Goal: Task Accomplishment & Management: Complete application form

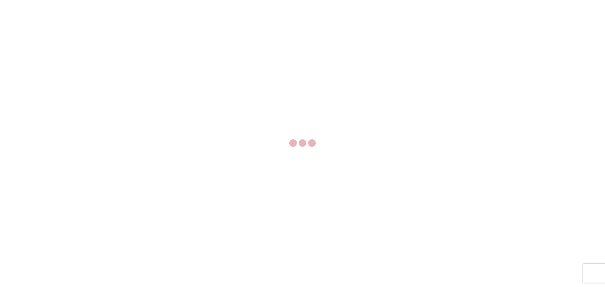
select select "FULL"
select select "LBS"
select select "IN"
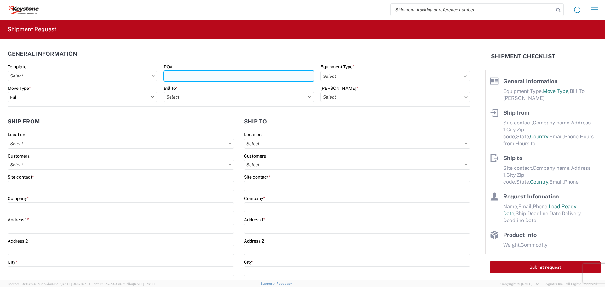
click at [239, 76] on input "PO#" at bounding box center [239, 76] width 150 height 10
type input "2213803"
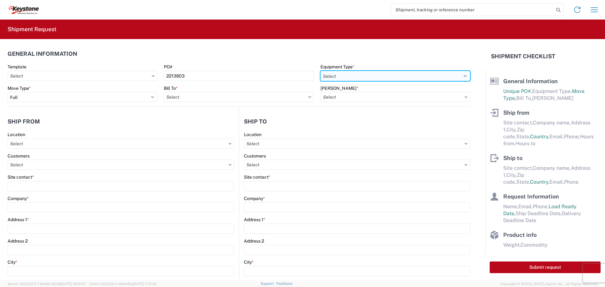
click at [375, 73] on select "Select 53’ Dry Van Flatbed Dropdeck (van) Lowboy (flatbed) Rail" at bounding box center [396, 76] width 150 height 10
select select "STDV"
click at [321, 71] on select "Select 53’ Dry Van Flatbed Dropdeck (van) Lowboy (flatbed) Rail" at bounding box center [396, 76] width 150 height 10
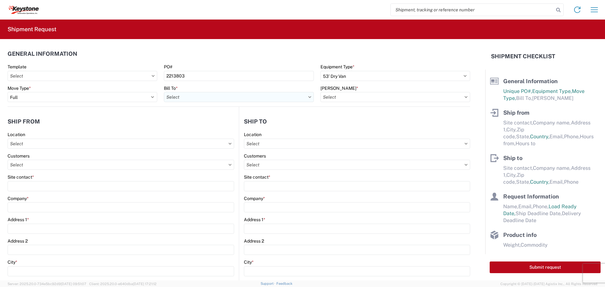
click at [291, 99] on input "text" at bounding box center [239, 97] width 150 height 10
type input "8404"
click at [214, 134] on div "8404 - [PERSON_NAME] Warehouse" at bounding box center [219, 135] width 110 height 10
type input "8404 - [PERSON_NAME] Warehouse"
click at [380, 94] on input "text" at bounding box center [396, 97] width 150 height 10
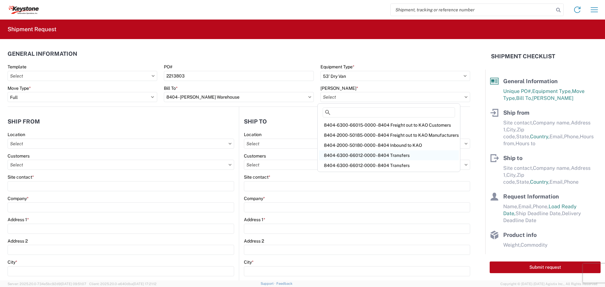
click at [381, 153] on div "8404-6300-66012-0000 - 8404 Transfers" at bounding box center [389, 155] width 140 height 10
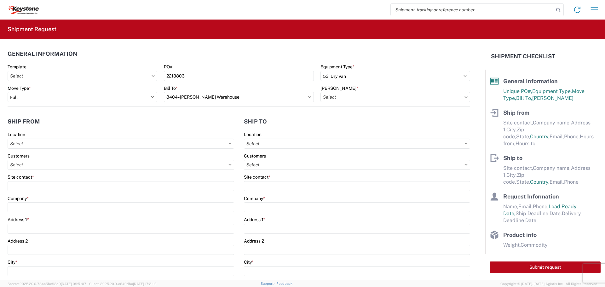
type input "8404-6300-66012-0000 - 8404 Transfers, 8404-6300-66012-0000 - 8404 Transfers"
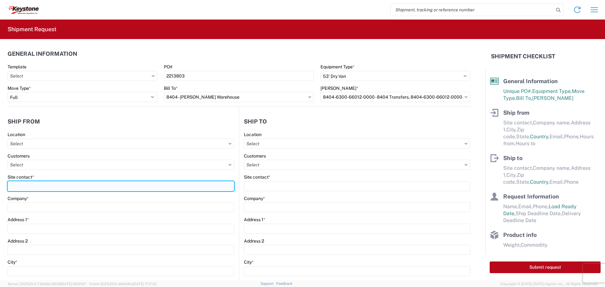
click at [45, 185] on input "Site contact *" at bounding box center [121, 186] width 227 height 10
type input "Bidal Gutierrez"
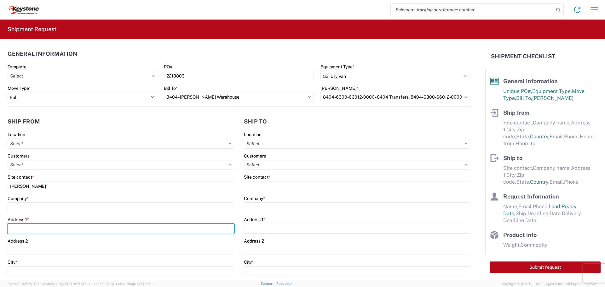
type input "915 NORTH WALNUT STREET"
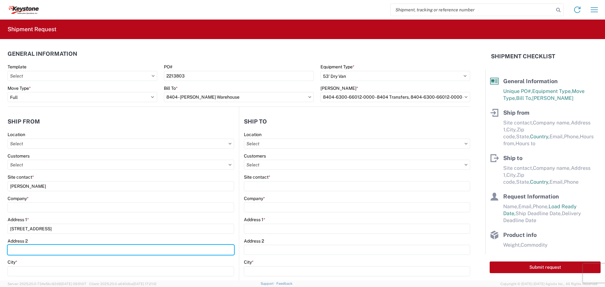
type input "undefined"
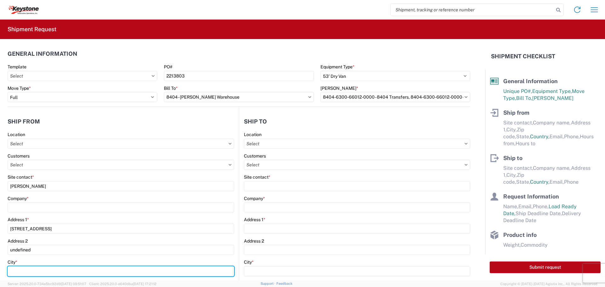
type input "IOLA"
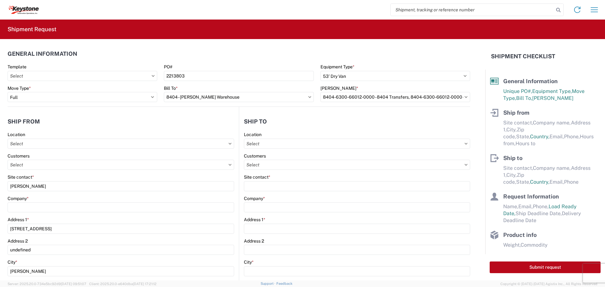
type input "66749"
select select "KS"
type input "billygutierrez@turnoverball.com"
type input "3163649498"
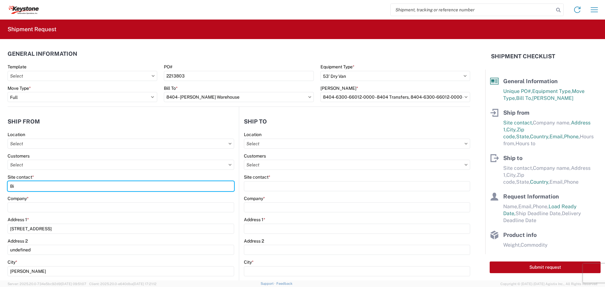
type input "B"
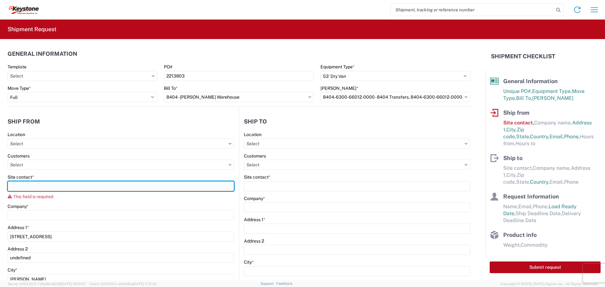
click at [143, 189] on input "Site contact *" at bounding box center [121, 186] width 227 height 10
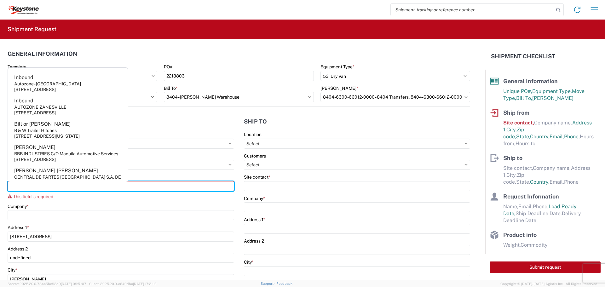
type input "BILL OR [PERSON_NAME]"
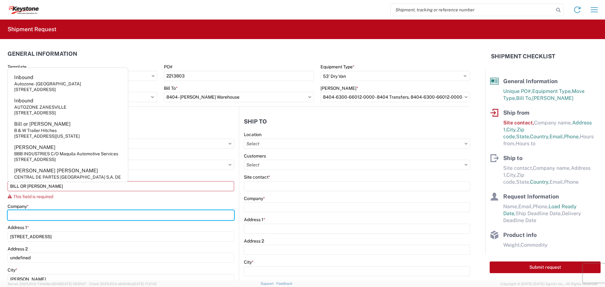
type input "B & W TRAILER HITCHES, INC."
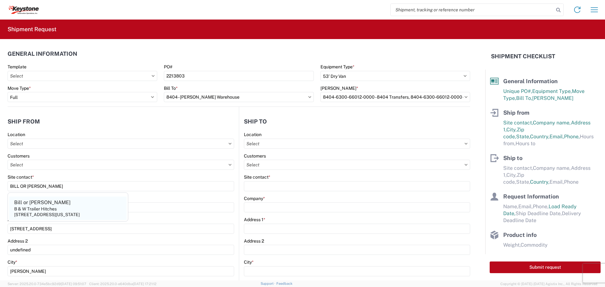
click at [73, 206] on agx-address-suggestion-item "Bill or Gary B & W Trailer Hitches 1216 Hawaii Road,Humboldt,KS,66748,US" at bounding box center [68, 208] width 118 height 23
type input "Bill or [PERSON_NAME]"
type input "B & W Trailer Hitches"
type input "1216 Hawaii Road"
type input "Humboldt"
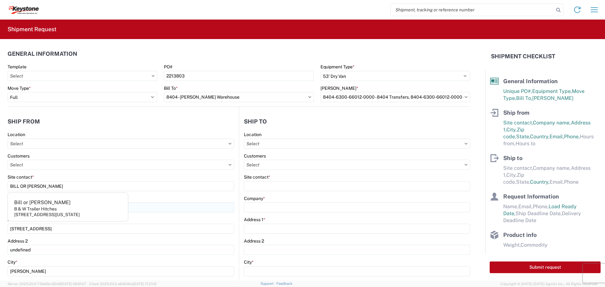
type input "66748"
select select "US"
type input "[PHONE_NUMBER]"
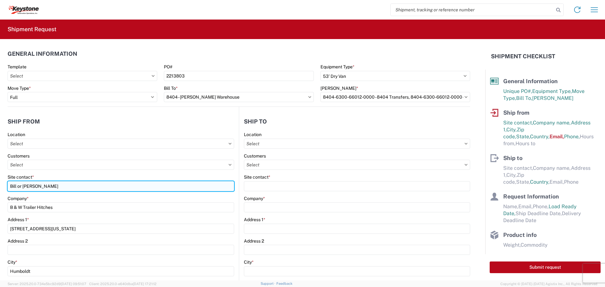
click at [75, 186] on input "Bill or [PERSON_NAME]" at bounding box center [121, 186] width 227 height 10
type input "B"
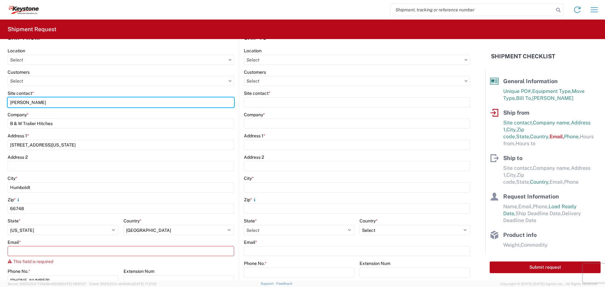
scroll to position [158, 0]
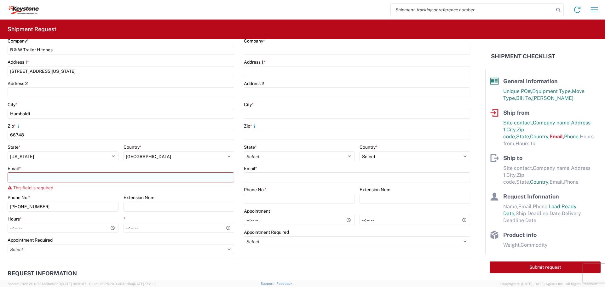
type input "[PERSON_NAME]"
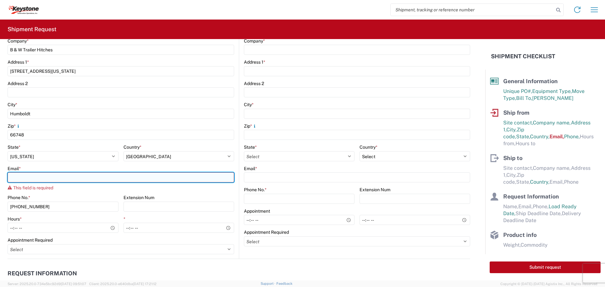
click at [86, 177] on input "Email *" at bounding box center [121, 177] width 227 height 10
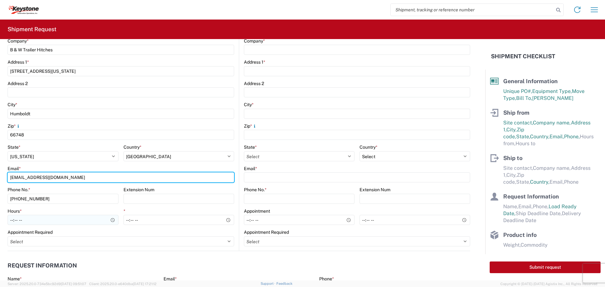
type input "[EMAIL_ADDRESS][DOMAIN_NAME]"
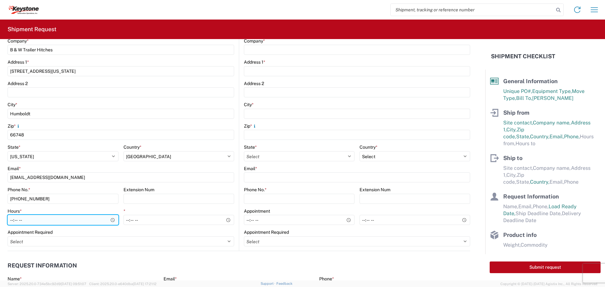
click at [110, 219] on input "Hours *" at bounding box center [63, 220] width 111 height 10
type input "07:30"
click at [100, 218] on input "07:30" at bounding box center [63, 220] width 111 height 10
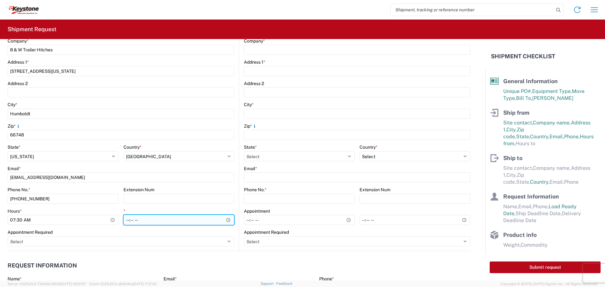
click at [225, 220] on input "*" at bounding box center [179, 220] width 111 height 10
type input "22:00"
click at [191, 214] on div "* 22:00" at bounding box center [179, 216] width 111 height 17
click at [188, 217] on input "22:00" at bounding box center [179, 220] width 111 height 10
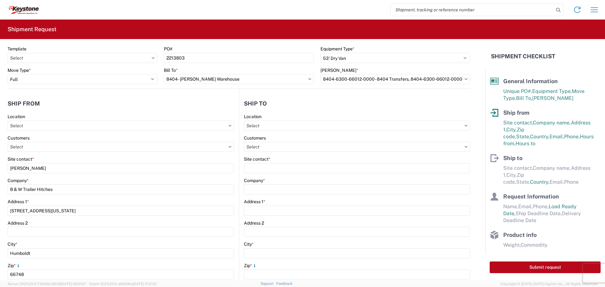
scroll to position [0, 0]
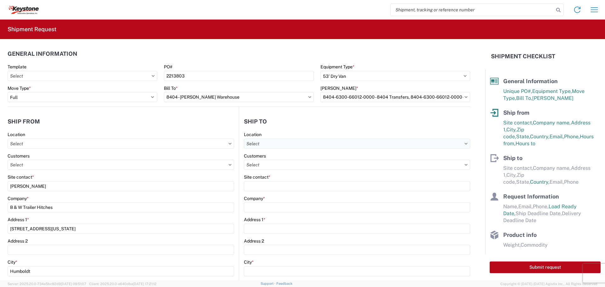
click at [308, 143] on input "text" at bounding box center [357, 144] width 226 height 10
type input "8404"
click at [263, 181] on div "8404 - [PERSON_NAME] Warehouse" at bounding box center [298, 182] width 110 height 10
type input "8404 - [PERSON_NAME] Warehouse"
type input "KAO"
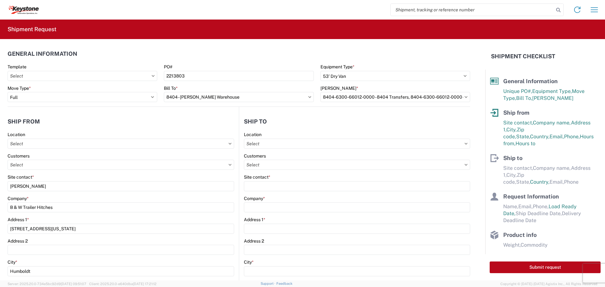
type input "2900 State Hwy 161"
type input "Suite 100"
type input "Irving"
type input "75038"
select select "US"
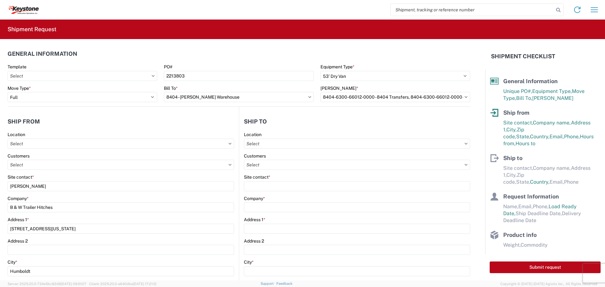
type input "469-702-3000"
type input "08:00"
type input "14:00"
select select "TX"
click at [263, 167] on input "text" at bounding box center [357, 165] width 226 height 10
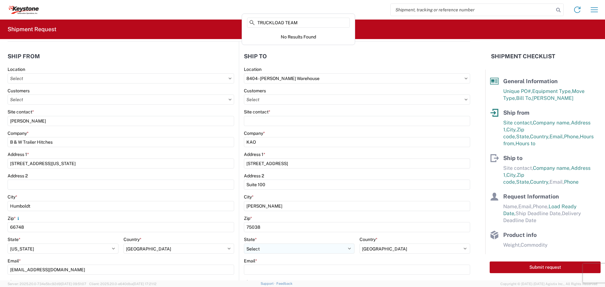
scroll to position [158, 0]
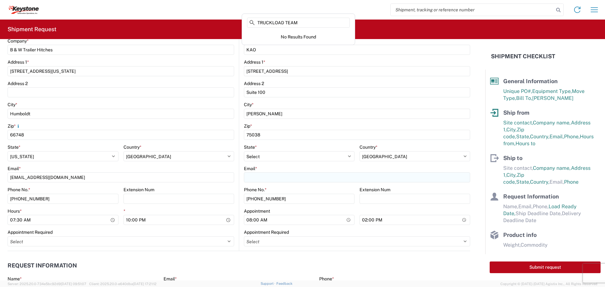
type input "TRUCKLOAD TEAM"
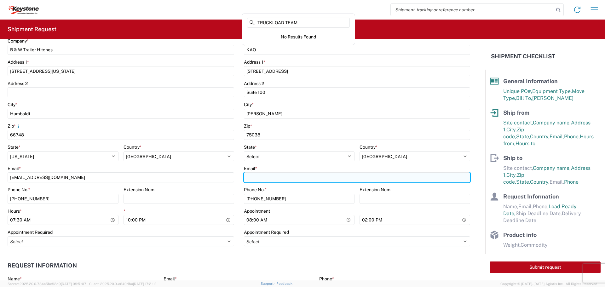
click at [270, 174] on input "Email *" at bounding box center [357, 177] width 226 height 10
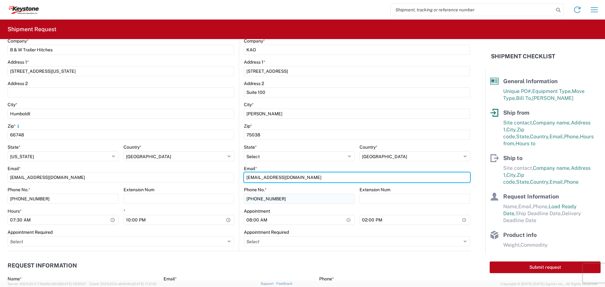
type input "[EMAIL_ADDRESS][DOMAIN_NAME]"
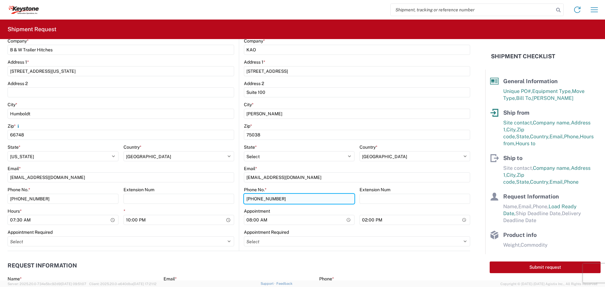
click at [291, 197] on input "469-702-3000" at bounding box center [299, 199] width 111 height 10
type input "4"
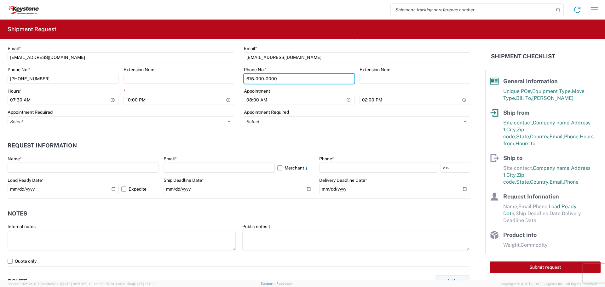
scroll to position [284, 0]
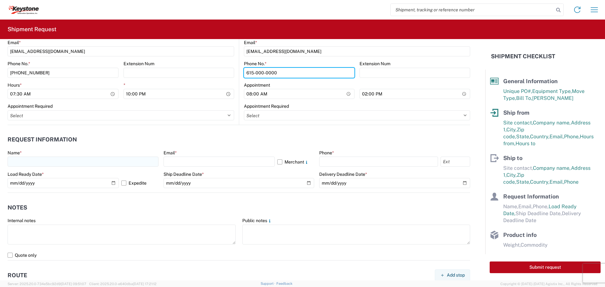
type input "615-000-0000"
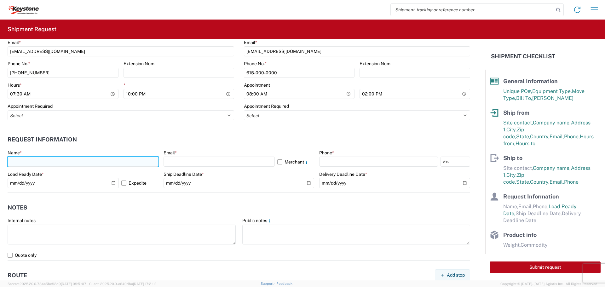
click at [36, 162] on input "text" at bounding box center [83, 162] width 151 height 10
type input "[PERSON_NAME]"
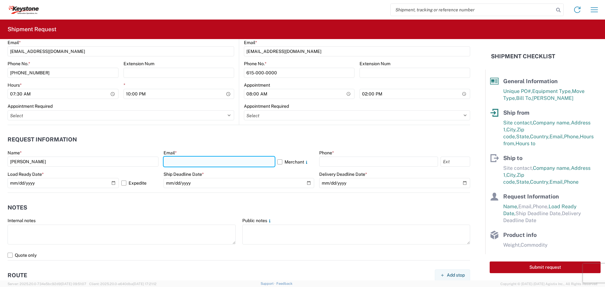
click at [190, 158] on input "text" at bounding box center [219, 162] width 111 height 10
type input "[EMAIL_ADDRESS][DOMAIN_NAME]"
click at [278, 160] on label "Merchant" at bounding box center [295, 162] width 37 height 10
click at [0, 0] on input "Merchant" at bounding box center [0, 0] width 0 height 0
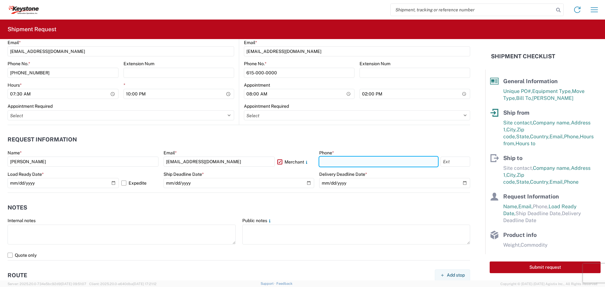
click at [343, 162] on input "text" at bounding box center [378, 162] width 119 height 10
type input "[PHONE_NUMBER]"
click at [121, 183] on label "Expedite" at bounding box center [139, 183] width 37 height 10
click at [0, 0] on input "Expedite" at bounding box center [0, 0] width 0 height 0
click at [123, 181] on label "Expedite" at bounding box center [139, 183] width 37 height 10
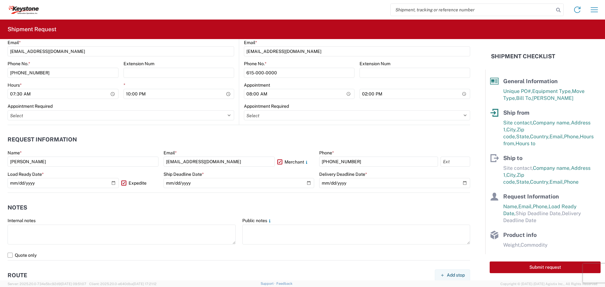
click at [0, 0] on input "Expedite" at bounding box center [0, 0] width 0 height 0
click at [113, 182] on input "[DATE]" at bounding box center [63, 183] width 111 height 10
type input "[DATE]"
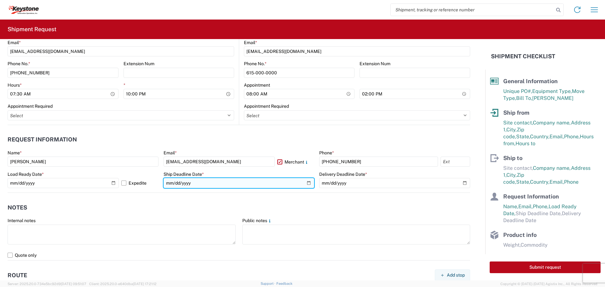
click at [305, 183] on input "date" at bounding box center [239, 183] width 151 height 10
type input "[DATE]"
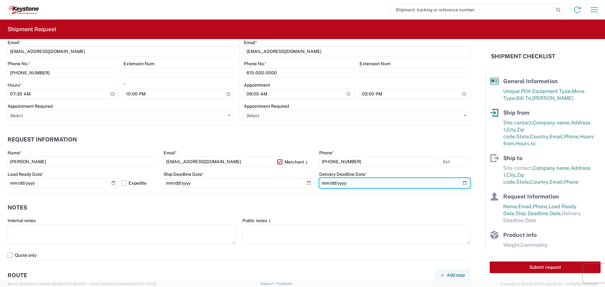
click at [461, 182] on input "date" at bounding box center [394, 183] width 151 height 10
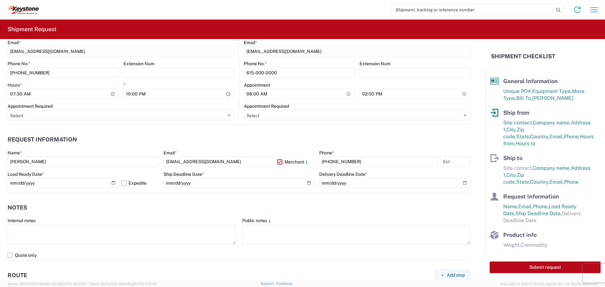
click at [185, 217] on agx-form-section "Notes Internal notes Public notes Quote only" at bounding box center [239, 230] width 463 height 60
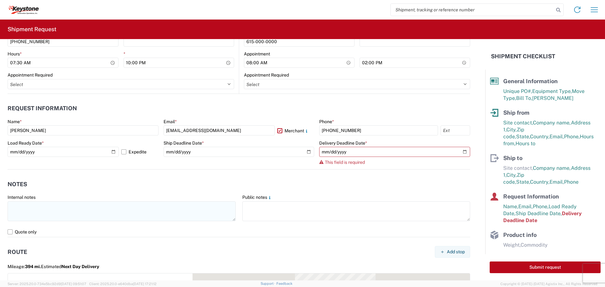
scroll to position [378, 0]
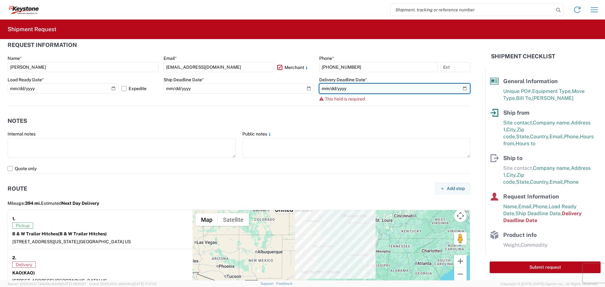
click at [458, 88] on input "date" at bounding box center [394, 89] width 151 height 10
type input "[DATE]"
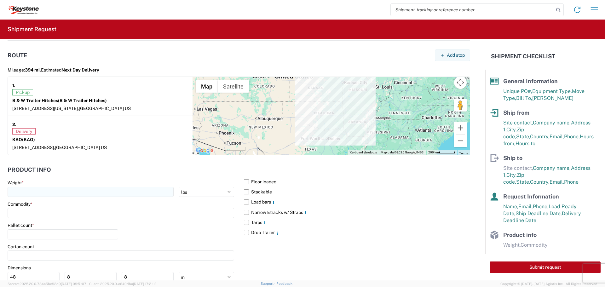
scroll to position [504, 0]
click at [61, 192] on input "number" at bounding box center [91, 191] width 166 height 10
type input "24216"
click at [44, 214] on input at bounding box center [121, 212] width 227 height 10
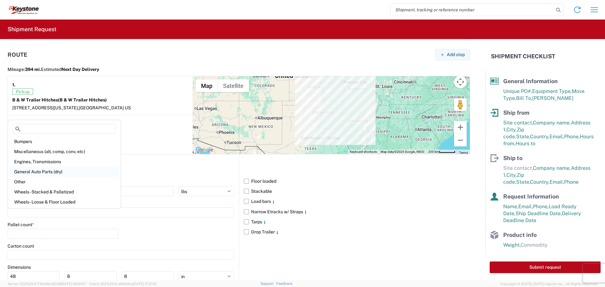
click at [39, 171] on div "General Auto Parts (dry)" at bounding box center [64, 172] width 110 height 10
type input "General Auto Parts (dry)"
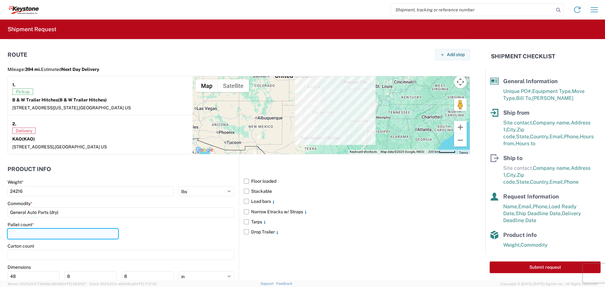
click at [40, 233] on input "number" at bounding box center [63, 234] width 111 height 10
type input "23"
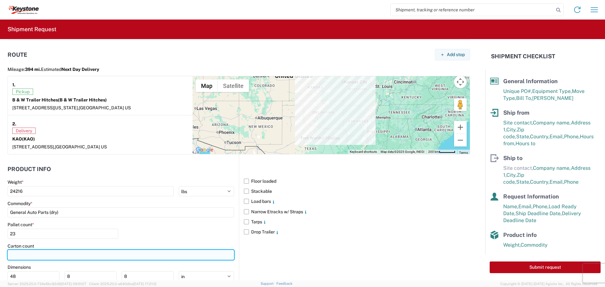
click at [35, 253] on input "number" at bounding box center [121, 255] width 227 height 10
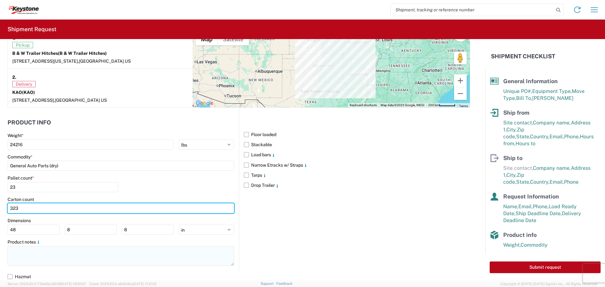
scroll to position [552, 0]
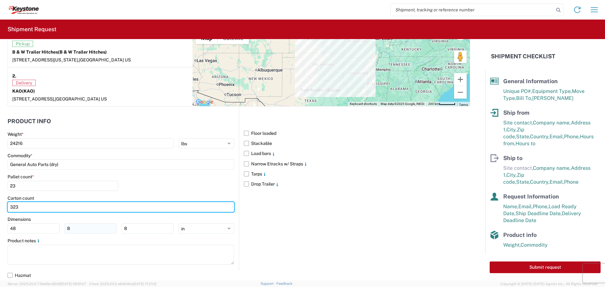
type input "323"
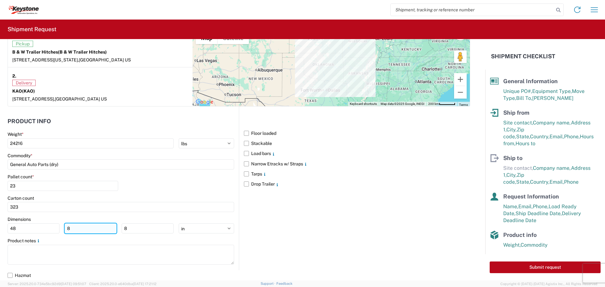
click at [85, 226] on input "8" at bounding box center [91, 228] width 52 height 10
type input "40"
drag, startPoint x: 85, startPoint y: 227, endPoint x: 140, endPoint y: 230, distance: 54.3
click at [140, 230] on input "8" at bounding box center [148, 228] width 52 height 10
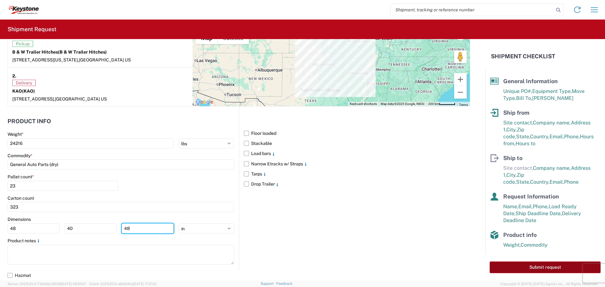
type input "48"
click at [511, 266] on button "Submit request" at bounding box center [545, 268] width 111 height 12
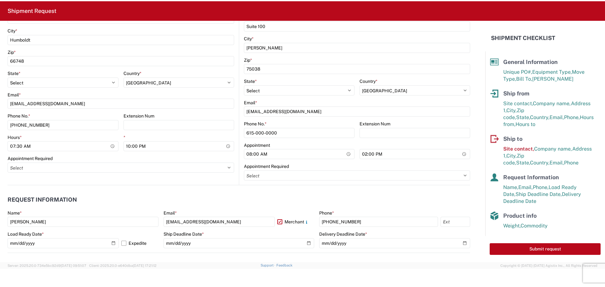
scroll to position [87, 0]
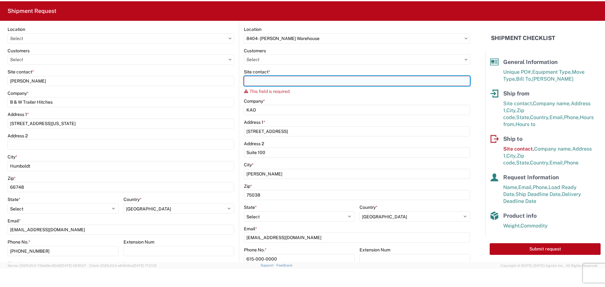
click at [304, 80] on input "Site contact *" at bounding box center [357, 81] width 226 height 10
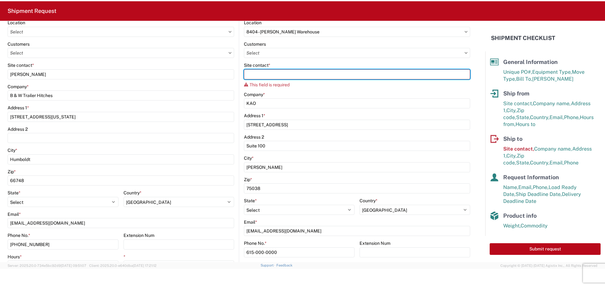
scroll to position [95, 0]
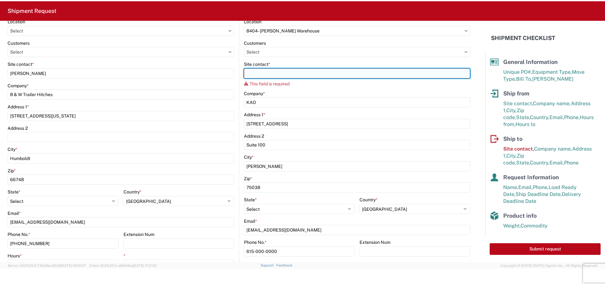
click at [295, 74] on input "Site contact *" at bounding box center [357, 73] width 226 height 10
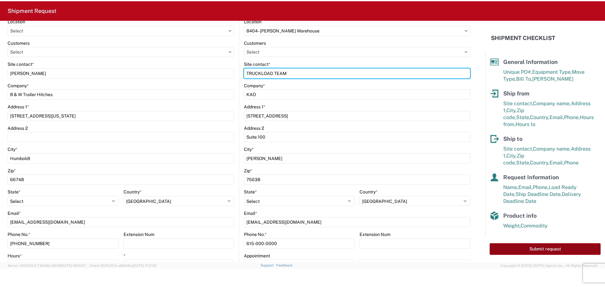
type input "TRUCKLOAD TEAM"
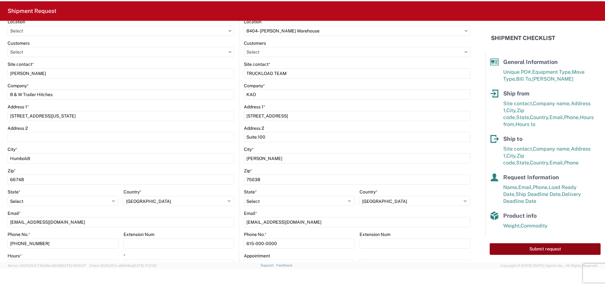
click at [519, 250] on button "Submit request" at bounding box center [545, 249] width 111 height 12
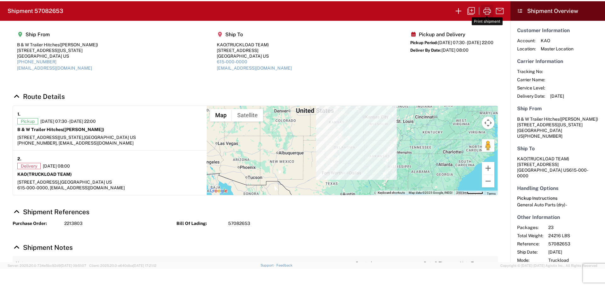
click at [488, 9] on icon "button" at bounding box center [487, 11] width 10 height 10
click at [460, 11] on icon "button" at bounding box center [459, 11] width 6 height 6
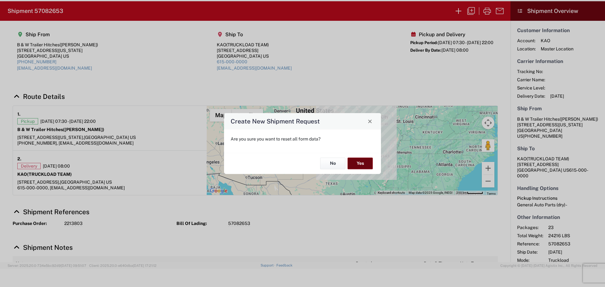
click at [367, 160] on button "Yes" at bounding box center [360, 164] width 25 height 12
select select "FULL"
select select "US"
select select "LBS"
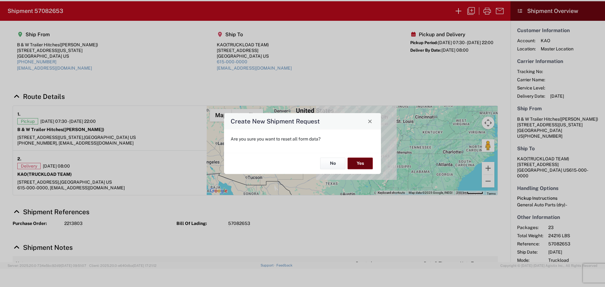
select select "IN"
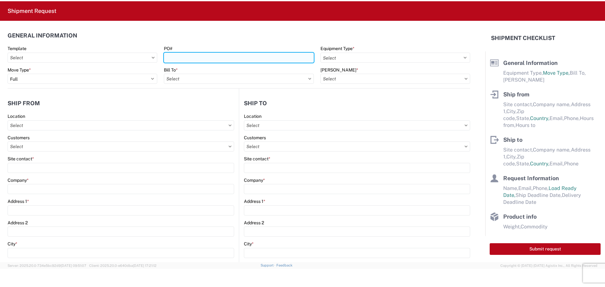
click at [200, 54] on input "PO#" at bounding box center [239, 58] width 150 height 10
type input "5370998"
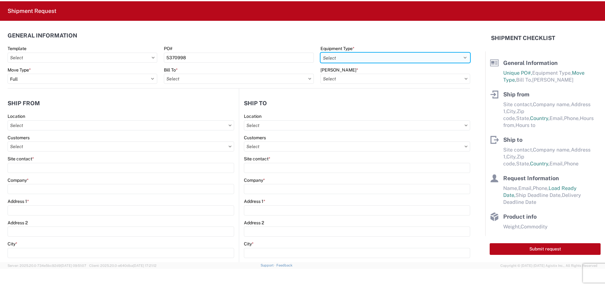
click at [344, 55] on select "Select 53’ Dry Van Flatbed Dropdeck (van) Lowboy (flatbed) Rail" at bounding box center [396, 58] width 150 height 10
select select "STDV"
click at [321, 53] on select "Select 53’ Dry Van Flatbed Dropdeck (van) Lowboy (flatbed) Rail" at bounding box center [396, 58] width 150 height 10
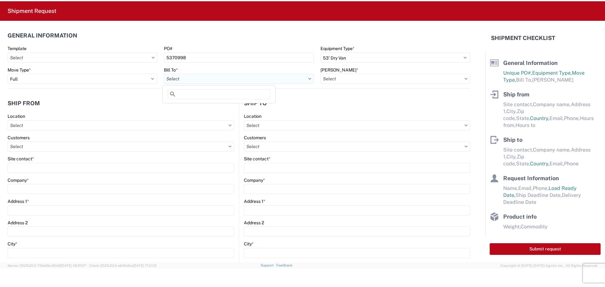
click at [290, 79] on input "text" at bounding box center [239, 79] width 150 height 10
type input "8614"
click at [227, 107] on div "8614 - [GEOGRAPHIC_DATA] - [GEOGRAPHIC_DATA], [GEOGRAPHIC_DATA]" at bounding box center [242, 107] width 157 height 10
type input "8614 - [GEOGRAPHIC_DATA] - [GEOGRAPHIC_DATA], [GEOGRAPHIC_DATA]"
click at [414, 81] on input "text" at bounding box center [396, 79] width 150 height 10
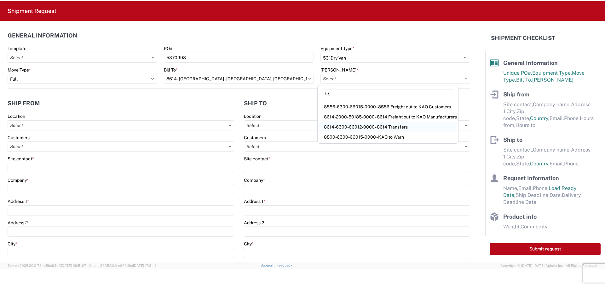
click at [398, 127] on div "8614-6300-66012-0000 - 8614 Transfers" at bounding box center [388, 127] width 138 height 10
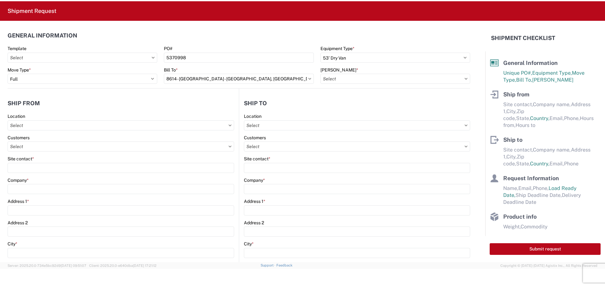
type input "8614-6300-66012-0000 - 8614 Transfers, 8614-6300-66012-0000 - 8614 Transfers"
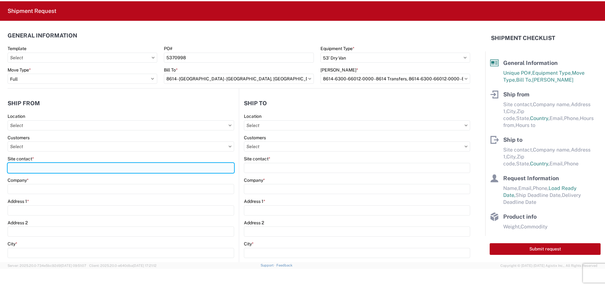
click at [29, 163] on input "Site contact *" at bounding box center [121, 168] width 227 height 10
type input "BILL OR [PERSON_NAME]"
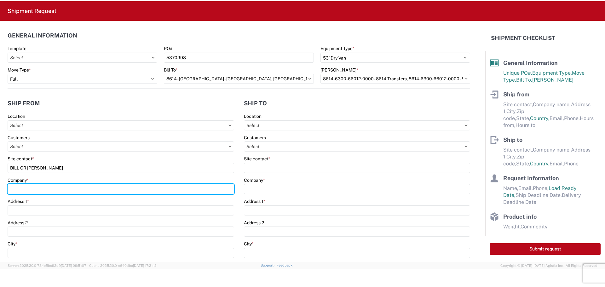
type input "B & W TRAILER HITCHES, INC."
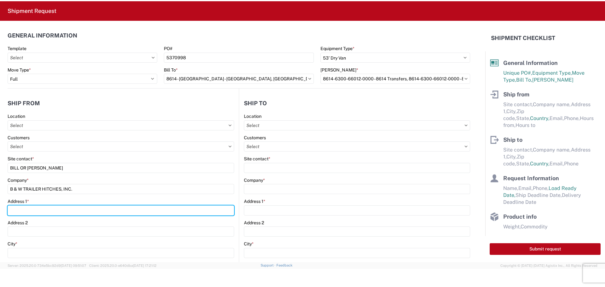
type input "[STREET_ADDRESS][US_STATE]"
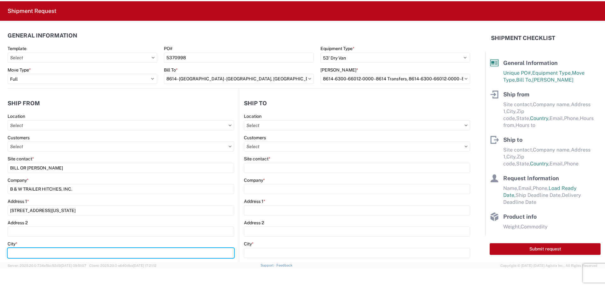
type input "HUMBOLDT"
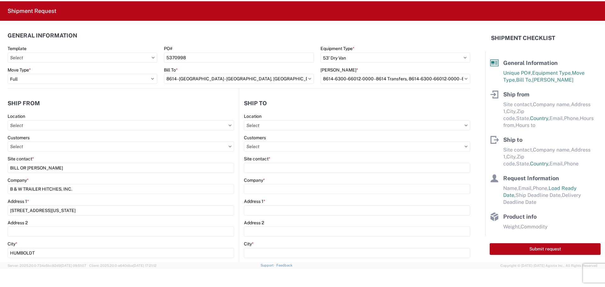
type input "66748"
select select "KS"
type input "[EMAIL_ADDRESS][DOMAIN_NAME]"
type input "6204733664"
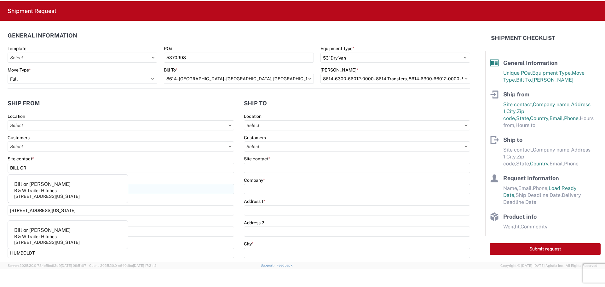
click at [24, 189] on div "B & W Trailer Hitches" at bounding box center [35, 191] width 43 height 6
type input "Bill or [PERSON_NAME]"
type input "B & W Trailer Hitches"
type input "1216 Hawaii Road"
type input "Humboldt"
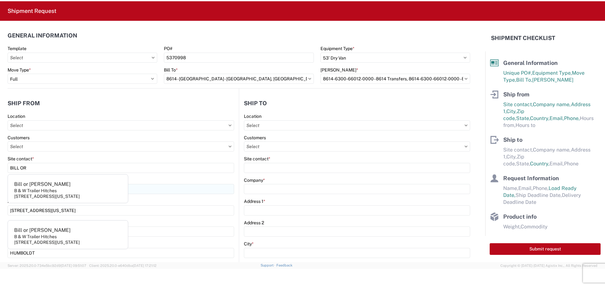
type input "[PHONE_NUMBER]"
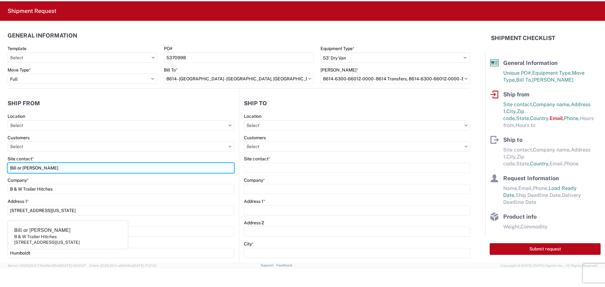
click at [40, 170] on input "Bill or [PERSON_NAME]" at bounding box center [121, 168] width 227 height 10
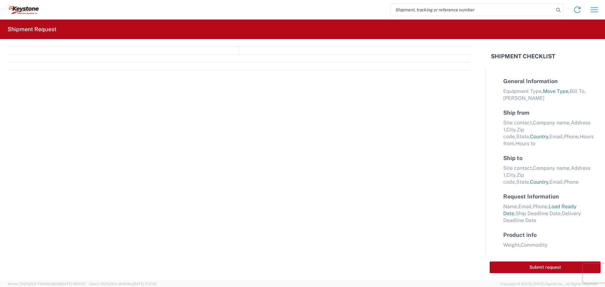
select select "FULL"
select select "LBS"
select select "IN"
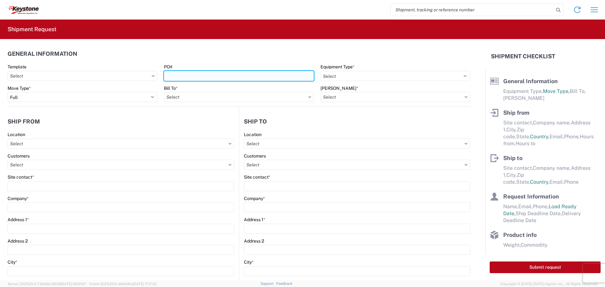
click at [229, 74] on input "PO#" at bounding box center [239, 76] width 150 height 10
type input "4370998"
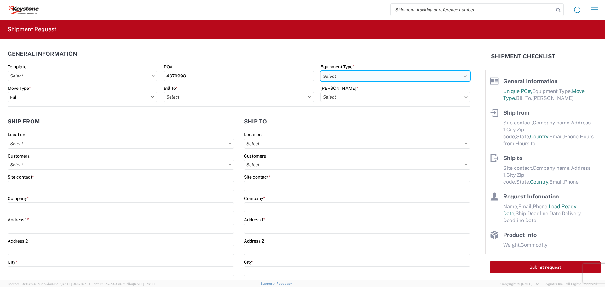
click at [343, 74] on select "Select 53’ Dry Van Flatbed Dropdeck (van) Lowboy (flatbed) Rail" at bounding box center [396, 76] width 150 height 10
select select "STDV"
click at [321, 71] on select "Select 53’ Dry Van Flatbed Dropdeck (van) Lowboy (flatbed) Rail" at bounding box center [396, 76] width 150 height 10
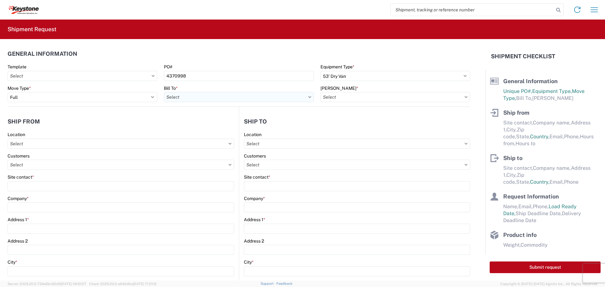
click at [285, 99] on input "text" at bounding box center [239, 97] width 150 height 10
type input "8614"
click at [208, 124] on div "8614 - [GEOGRAPHIC_DATA] - [GEOGRAPHIC_DATA], [GEOGRAPHIC_DATA]" at bounding box center [242, 125] width 157 height 10
type input "8614 - [GEOGRAPHIC_DATA] - [GEOGRAPHIC_DATA], [GEOGRAPHIC_DATA]"
click at [371, 97] on input "text" at bounding box center [396, 97] width 150 height 10
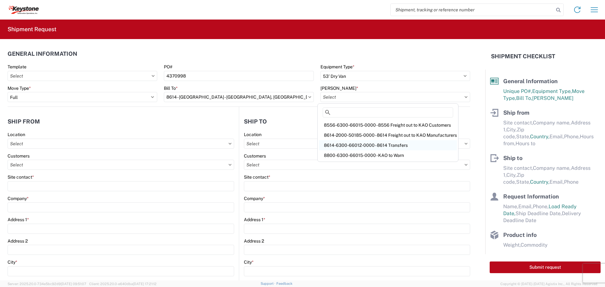
click at [378, 144] on div "8614-6300-66012-0000 - 8614 Transfers" at bounding box center [388, 145] width 138 height 10
type input "8614-6300-66012-0000 - 8614 Transfers, 8614-6300-66012-0000 - 8614 Transfers"
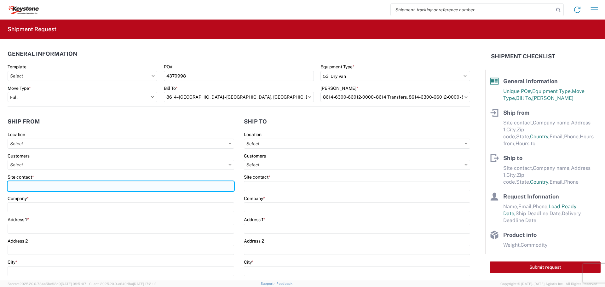
click at [41, 185] on input "Site contact *" at bounding box center [121, 186] width 227 height 10
type input "BILL OR [PERSON_NAME]"
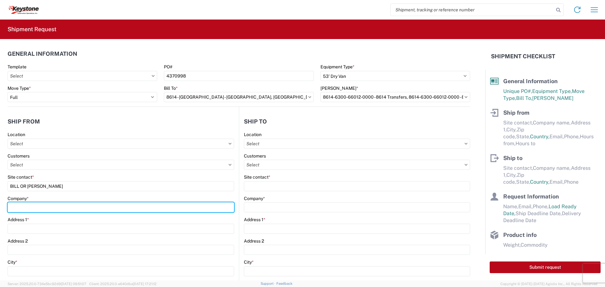
type input "B & W TRAILER HITCHES, INC."
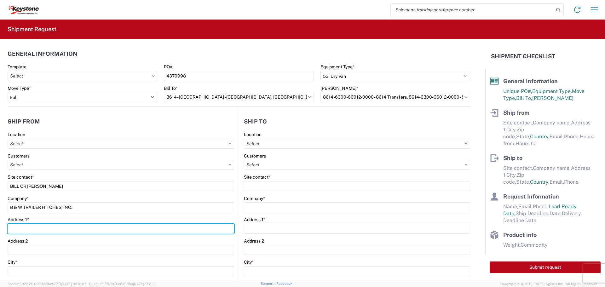
type input "[STREET_ADDRESS][US_STATE]"
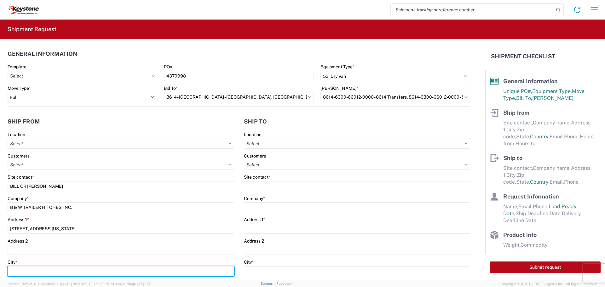
type input "HUMBOLDT"
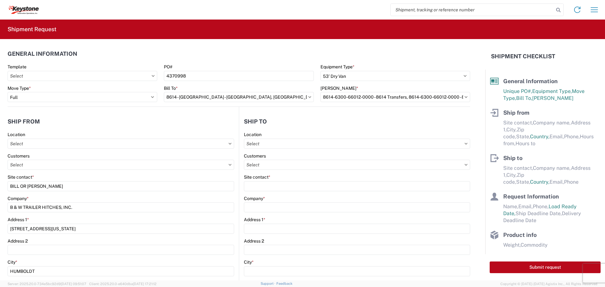
type input "66748"
select select "KS"
type input "[EMAIL_ADDRESS][DOMAIN_NAME]"
type input "6204733664"
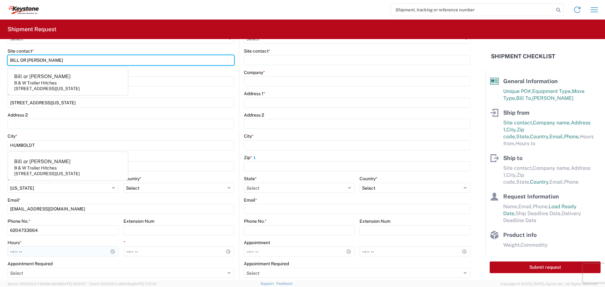
scroll to position [158, 0]
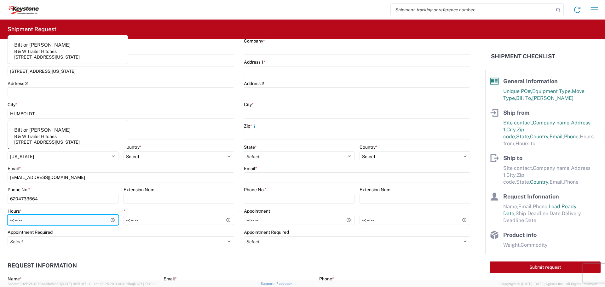
click at [112, 219] on input "Hours *" at bounding box center [63, 220] width 111 height 10
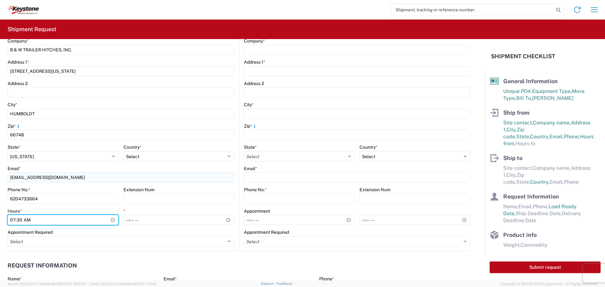
type input "07:30"
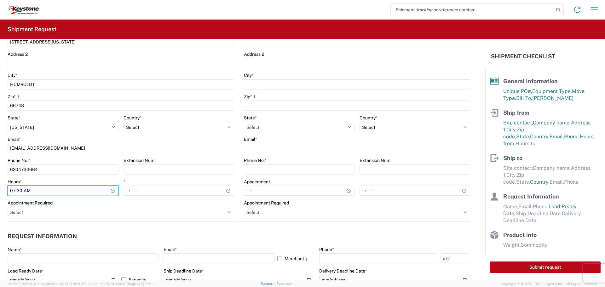
scroll to position [189, 0]
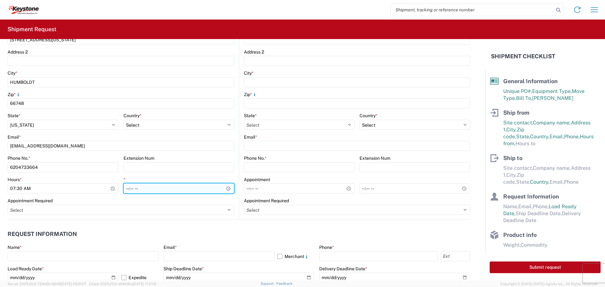
click at [225, 186] on input "*" at bounding box center [179, 188] width 111 height 10
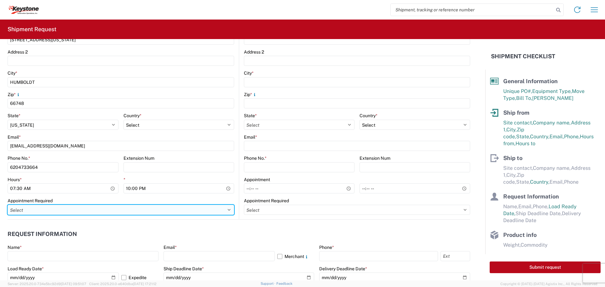
type input "22:00"
click at [190, 210] on select "Select Appt Required Appt Not Required Appt - First available" at bounding box center [121, 210] width 227 height 10
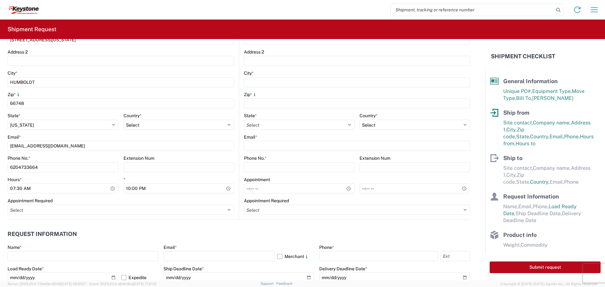
click at [196, 203] on div "Appointment Required" at bounding box center [121, 201] width 227 height 6
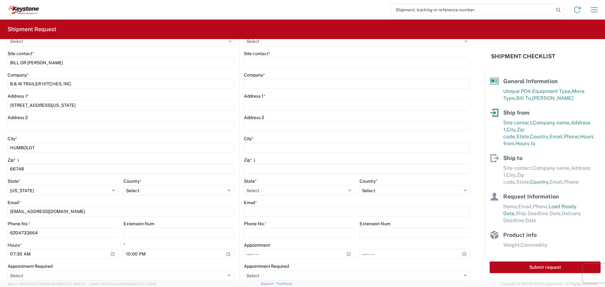
scroll to position [0, 0]
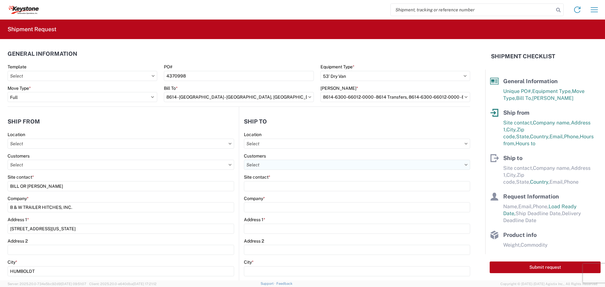
click at [304, 165] on input "text" at bounding box center [357, 165] width 226 height 10
click at [299, 145] on input "text" at bounding box center [357, 144] width 226 height 10
type input "8614"
click at [257, 169] on div "8614 - [GEOGRAPHIC_DATA] - [GEOGRAPHIC_DATA], [GEOGRAPHIC_DATA]" at bounding box center [321, 172] width 157 height 10
type input "8614 - [GEOGRAPHIC_DATA] - [GEOGRAPHIC_DATA], [GEOGRAPHIC_DATA]"
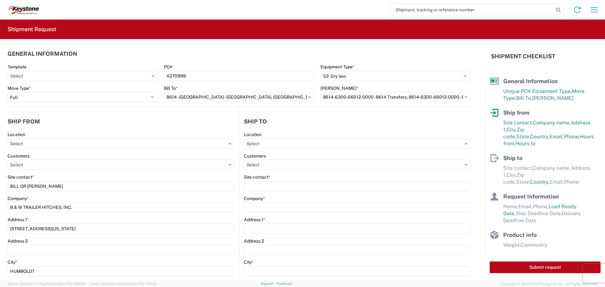
type input "KAO"
type input "[STREET_ADDRESS][PERSON_NAME]"
type input "Eastvale"
type input "91752"
select select "US"
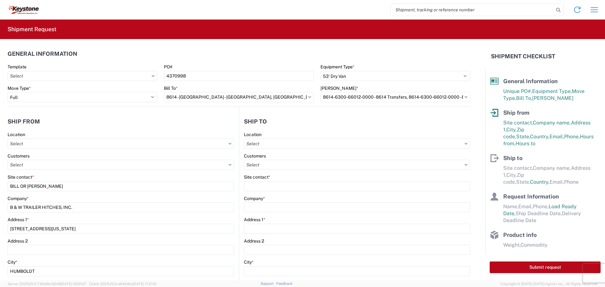
type input "07:00"
type input "17:00"
select select
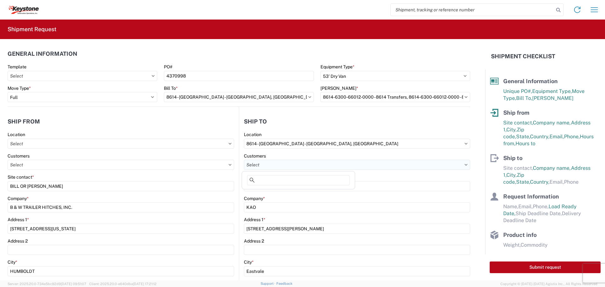
click at [268, 165] on input "text" at bounding box center [357, 165] width 226 height 10
type input "T"
click at [326, 166] on input "text" at bounding box center [357, 165] width 226 height 10
click at [229, 174] on agx-form-control-wrapper-v2 "Customers" at bounding box center [121, 163] width 227 height 21
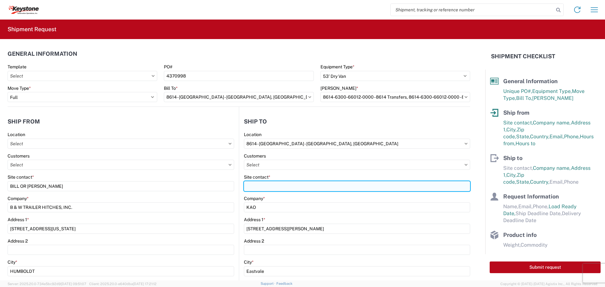
click at [255, 187] on input "Site contact *" at bounding box center [357, 186] width 226 height 10
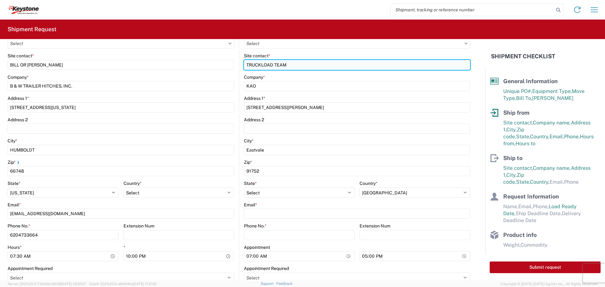
scroll to position [158, 0]
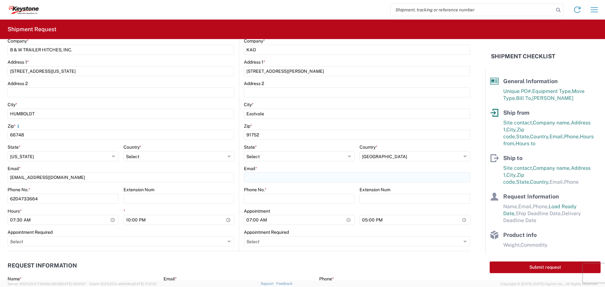
type input "TRUCKLOAD TEAM"
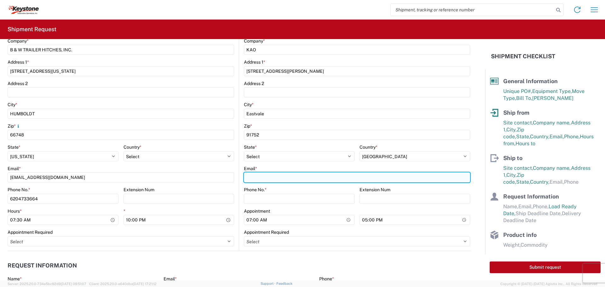
click at [256, 178] on input "Email *" at bounding box center [357, 177] width 226 height 10
type input "[EMAIL_ADDRESS][DOMAIN_NAME]"
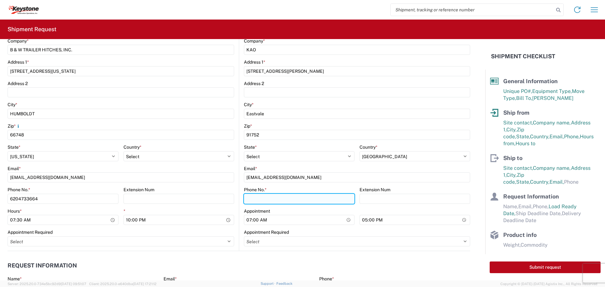
click at [262, 198] on input "Phone No. *" at bounding box center [299, 199] width 111 height 10
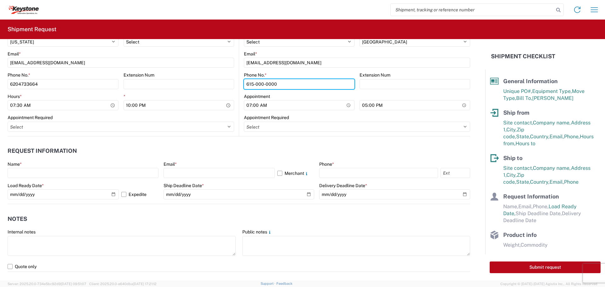
scroll to position [284, 0]
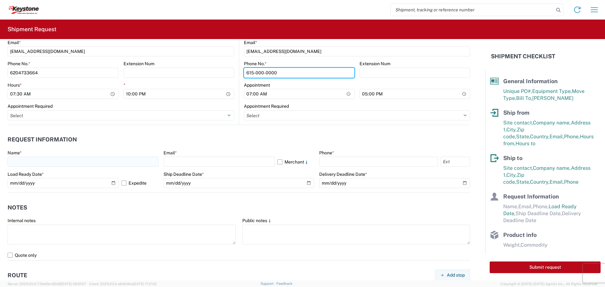
type input "615-000-0000"
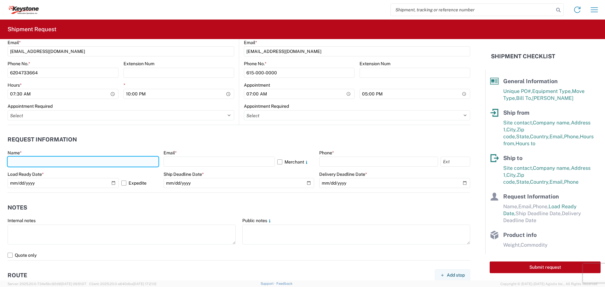
click at [67, 162] on input "text" at bounding box center [83, 162] width 151 height 10
type input "[PERSON_NAME]"
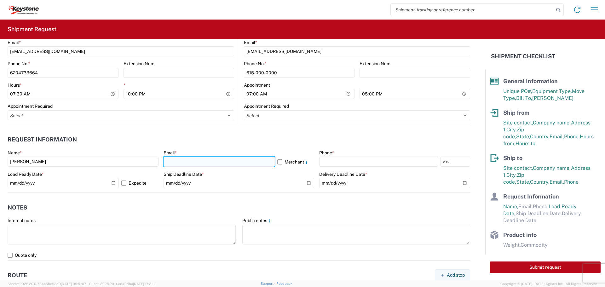
click at [167, 160] on input "text" at bounding box center [219, 162] width 111 height 10
type input "[EMAIL_ADDRESS][DOMAIN_NAME]"
click at [277, 160] on label "Merchant" at bounding box center [295, 162] width 37 height 10
click at [0, 0] on input "Merchant" at bounding box center [0, 0] width 0 height 0
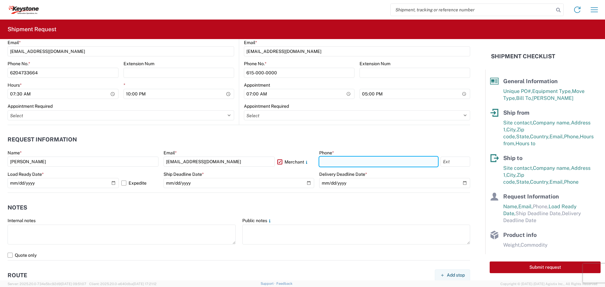
drag, startPoint x: 328, startPoint y: 162, endPoint x: 325, endPoint y: 159, distance: 4.3
click at [328, 162] on input "text" at bounding box center [378, 162] width 119 height 10
type input "[PHONE_NUMBER]"
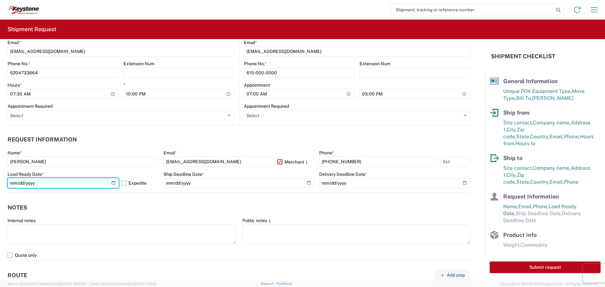
click at [111, 183] on input "[DATE]" at bounding box center [63, 183] width 111 height 10
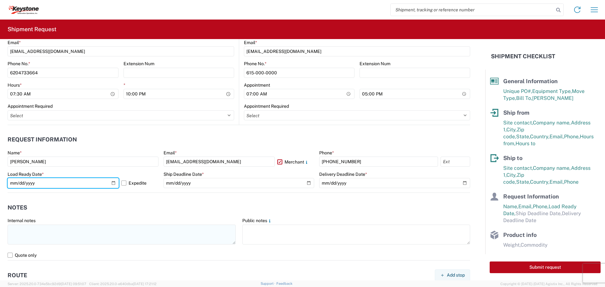
type input "[DATE]"
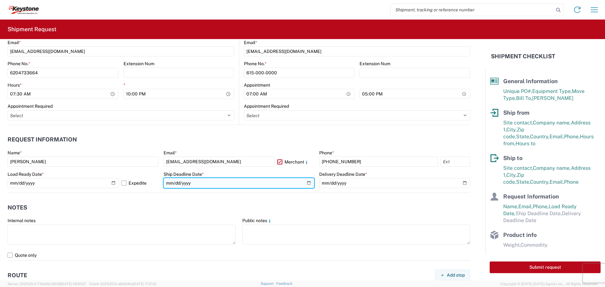
click at [305, 182] on input "date" at bounding box center [239, 183] width 151 height 10
type input "[DATE]"
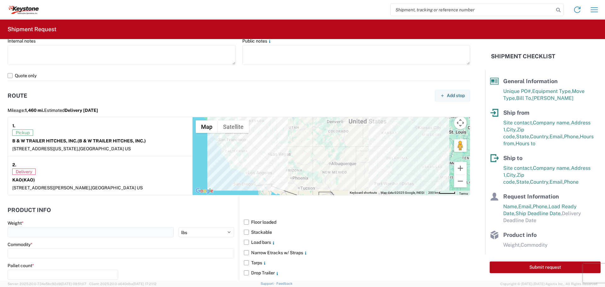
scroll to position [473, 0]
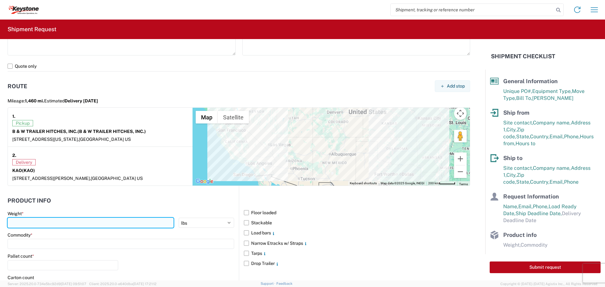
click at [46, 224] on input "number" at bounding box center [91, 223] width 166 height 10
type input "29402"
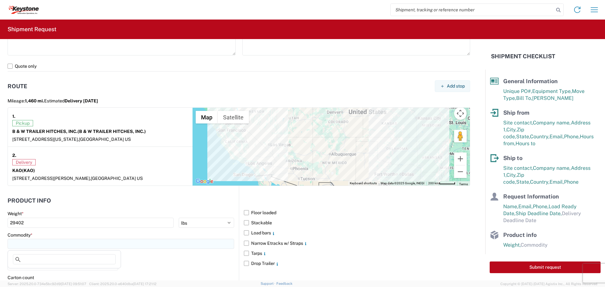
click at [38, 244] on input at bounding box center [121, 244] width 227 height 10
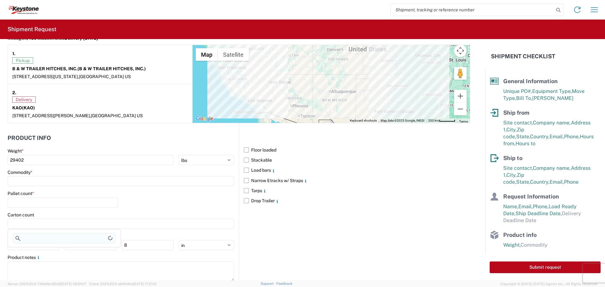
scroll to position [552, 0]
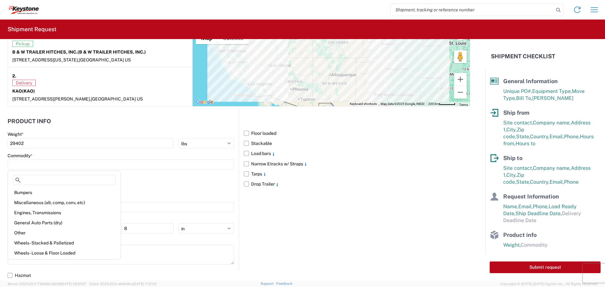
click at [40, 222] on div "General Auto Parts (dry)" at bounding box center [64, 223] width 110 height 10
type input "General Auto Parts (dry)"
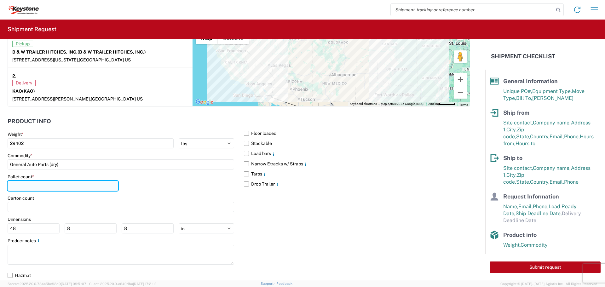
click at [45, 186] on input "number" at bounding box center [63, 186] width 111 height 10
type input "23"
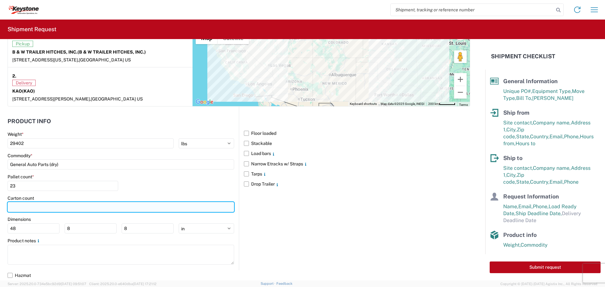
click at [46, 205] on input "number" at bounding box center [121, 207] width 227 height 10
type input "569"
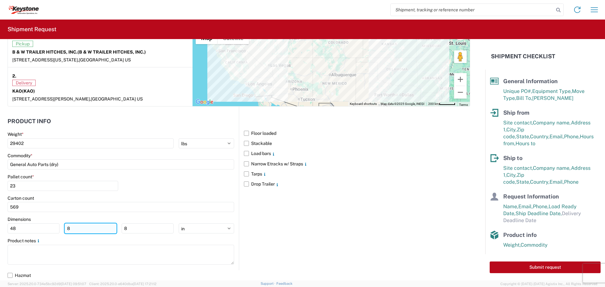
click at [85, 228] on input "8" at bounding box center [91, 228] width 52 height 10
type input "40"
click at [142, 229] on input "8" at bounding box center [148, 228] width 52 height 10
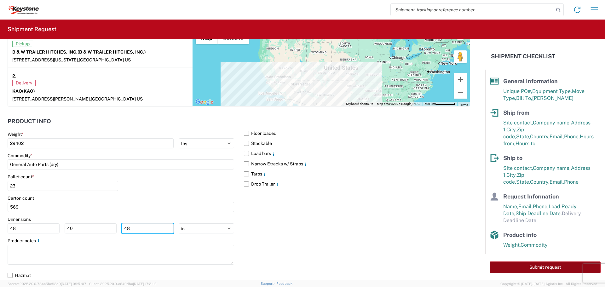
type input "48"
click at [503, 268] on button "Submit request" at bounding box center [545, 268] width 111 height 12
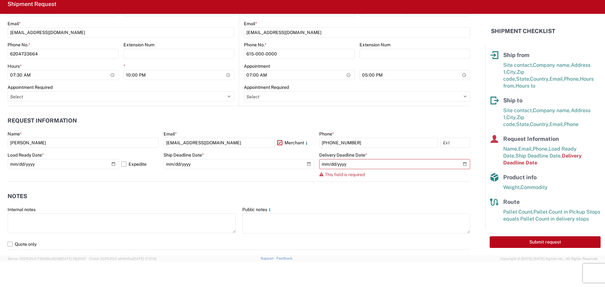
scroll to position [276, 0]
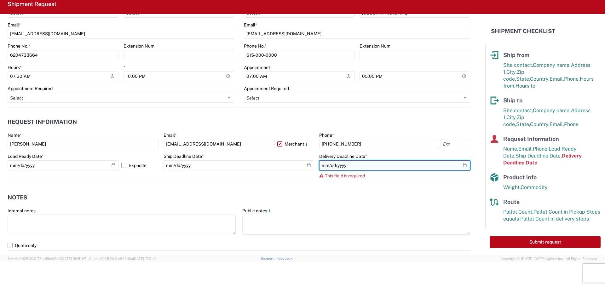
click at [459, 166] on input "date" at bounding box center [394, 165] width 151 height 10
type input "[DATE]"
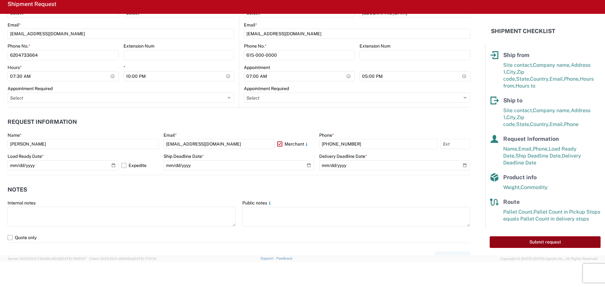
click at [528, 239] on button "Submit request" at bounding box center [545, 242] width 111 height 12
